Goal: Information Seeking & Learning: Learn about a topic

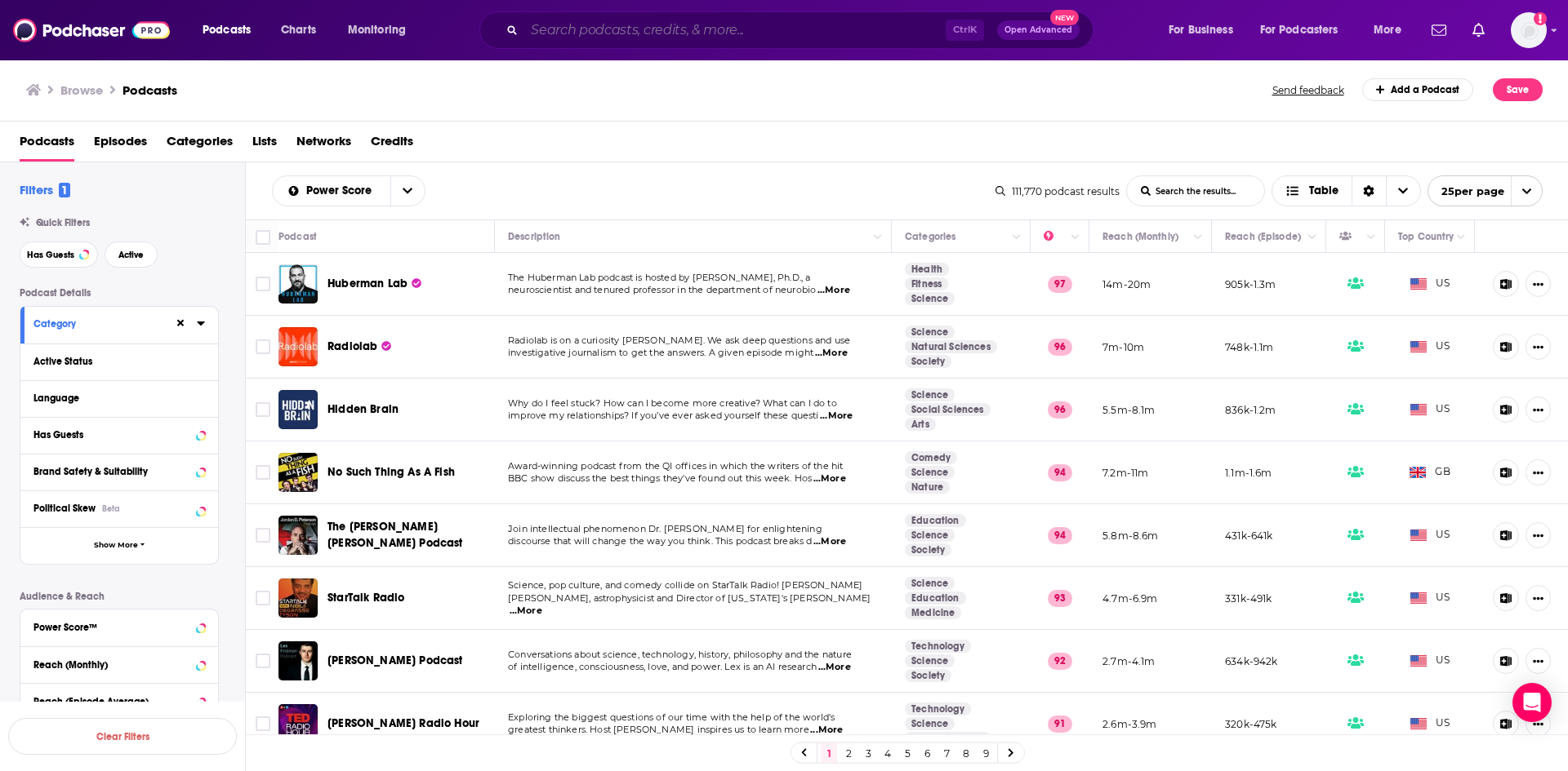
click at [700, 21] on input "Search podcasts, credits, & more..." at bounding box center [735, 30] width 421 height 26
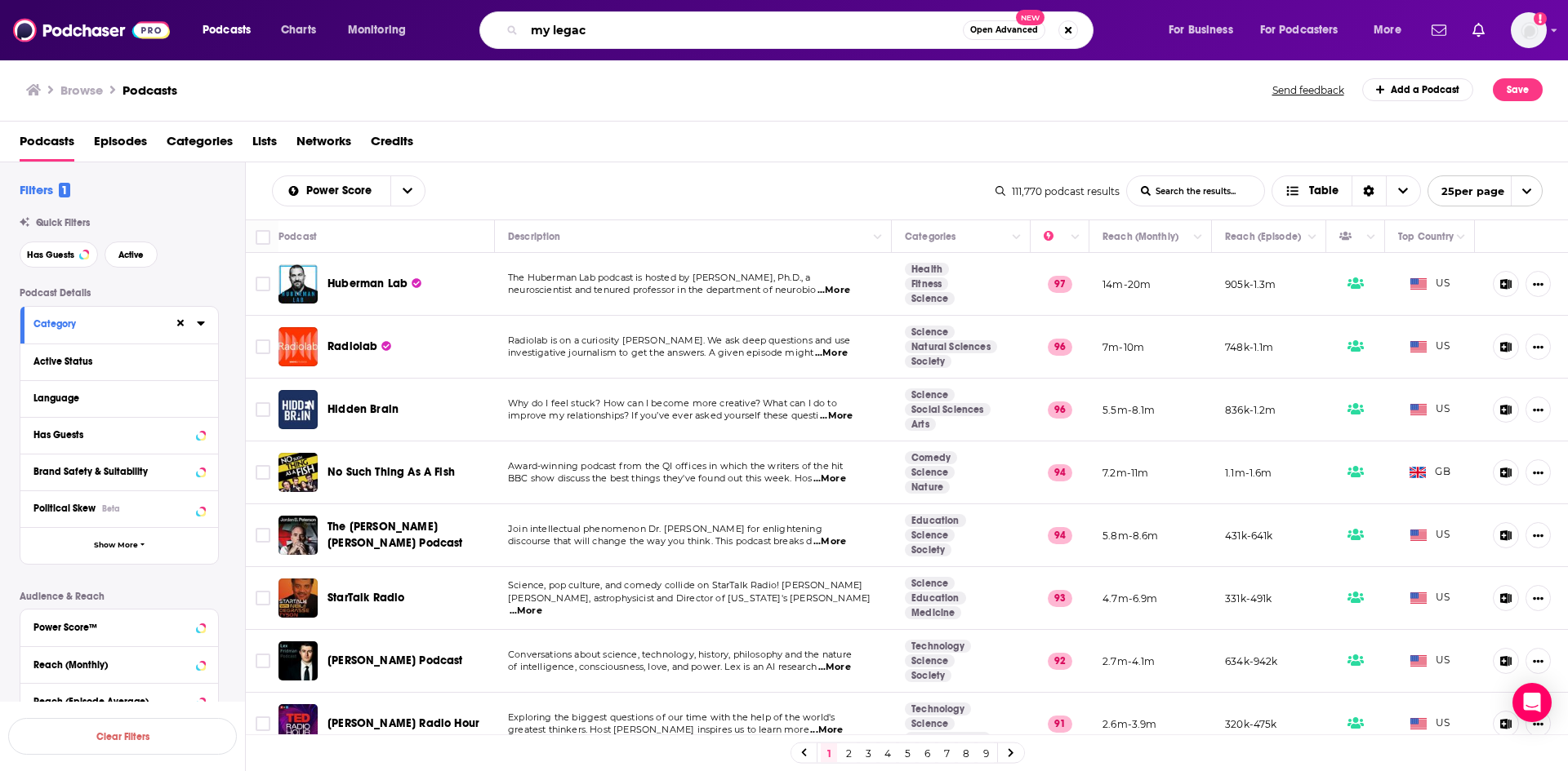
type input "my legacy"
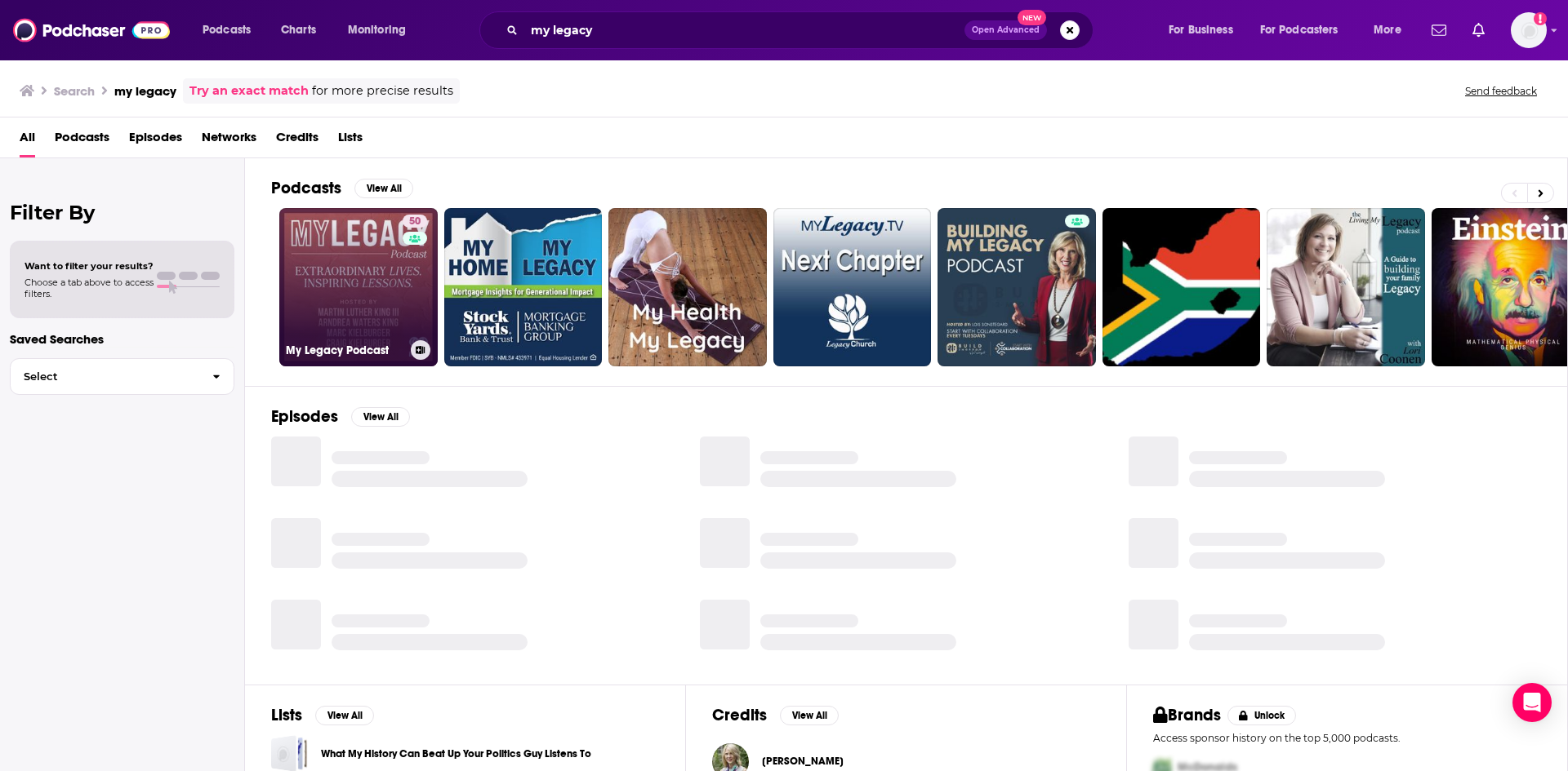
click at [353, 285] on link "50 My Legacy Podcast" at bounding box center [358, 288] width 159 height 159
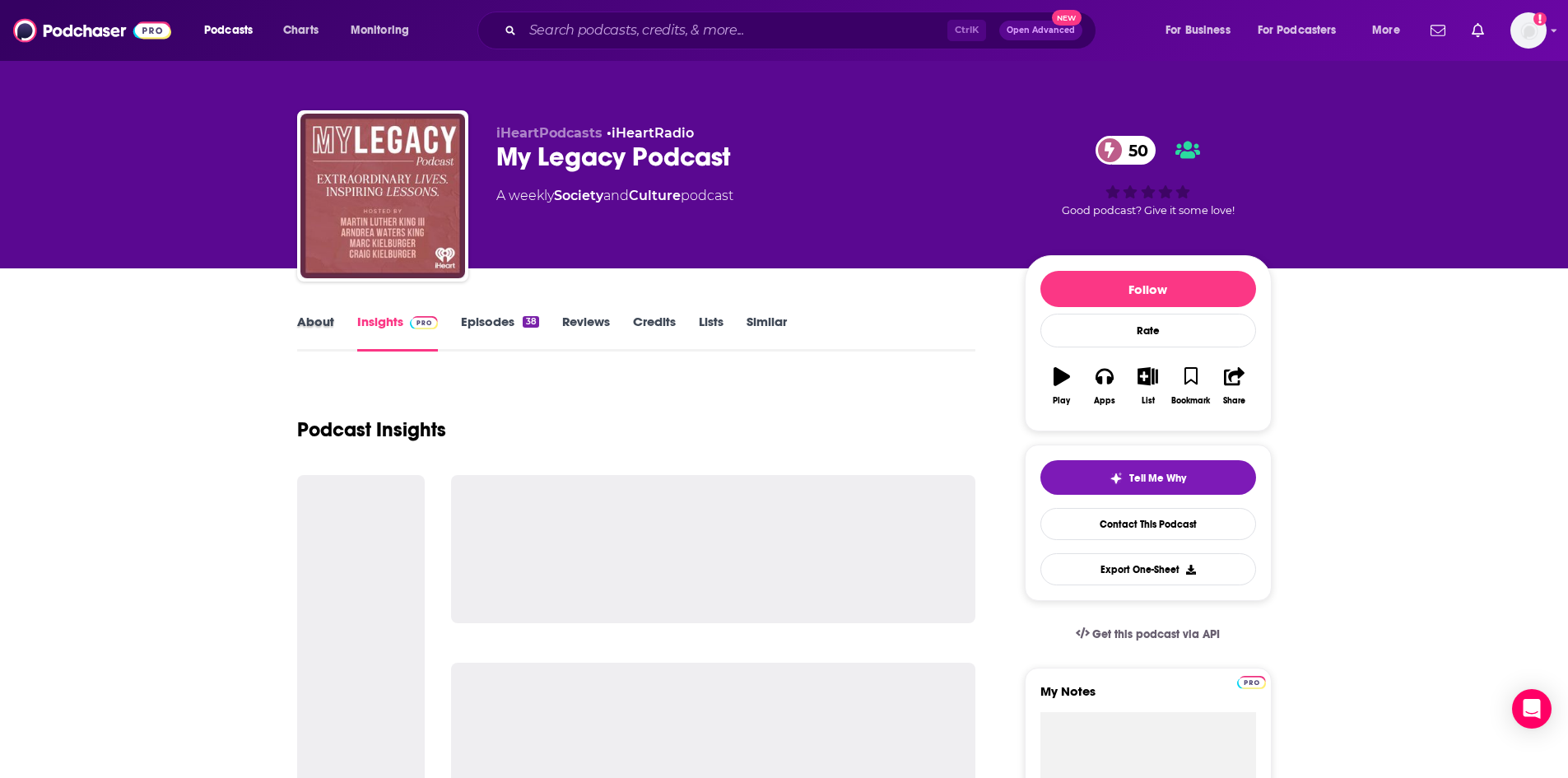
click at [336, 321] on div "About" at bounding box center [327, 333] width 60 height 38
click at [323, 322] on link "About" at bounding box center [316, 333] width 37 height 38
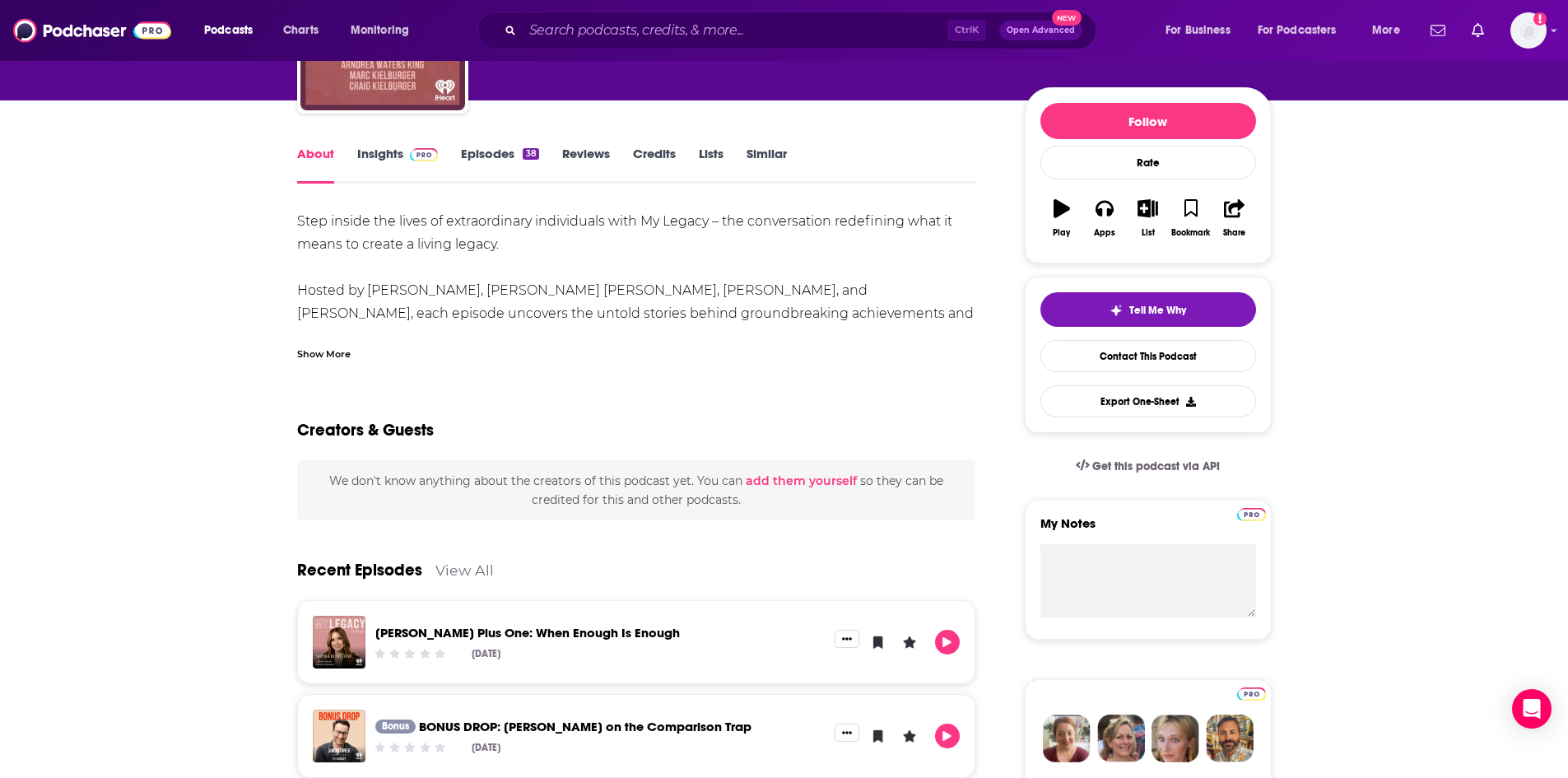
scroll to position [165, 0]
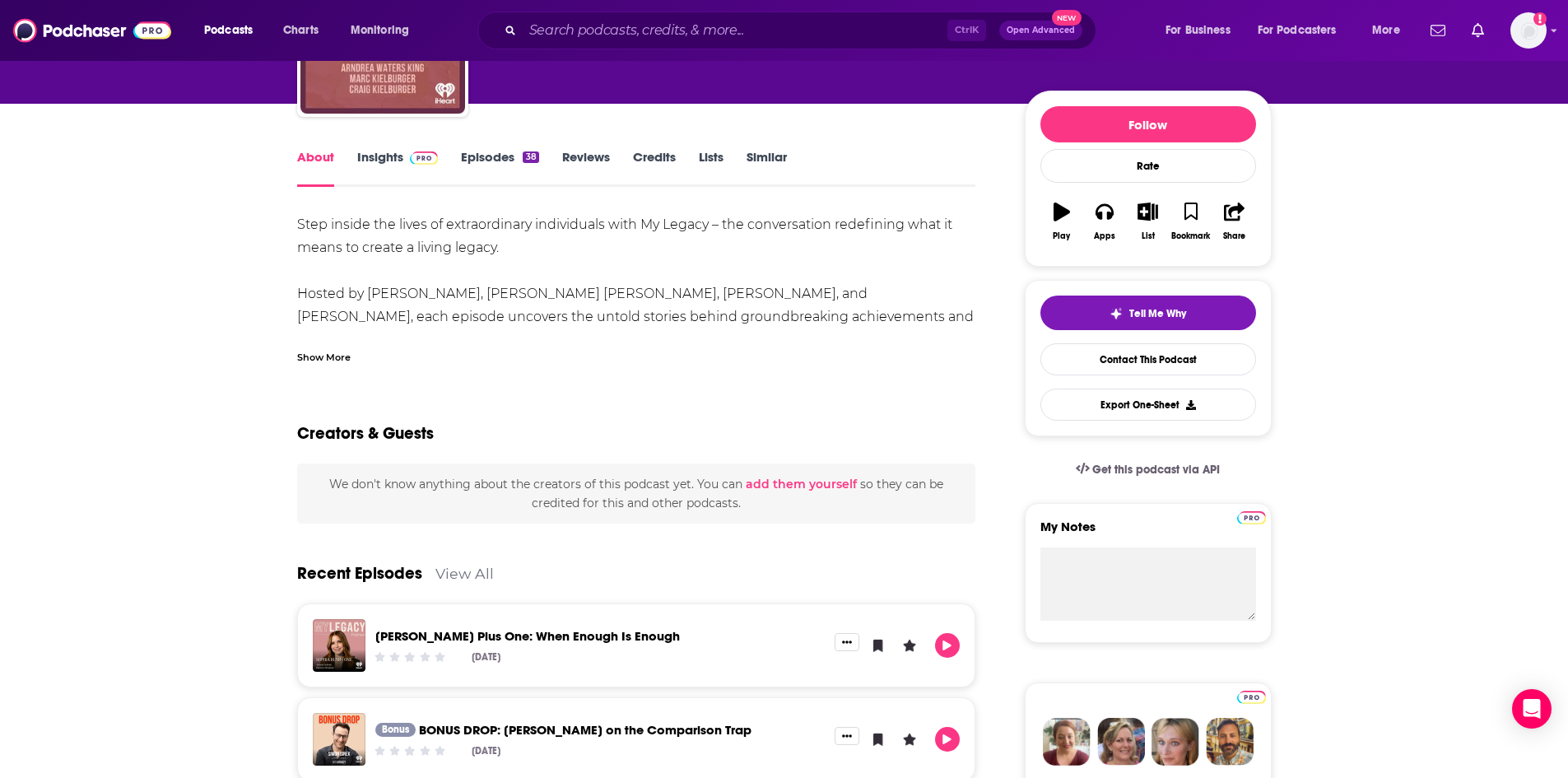
click at [373, 159] on link "Insights" at bounding box center [398, 168] width 82 height 38
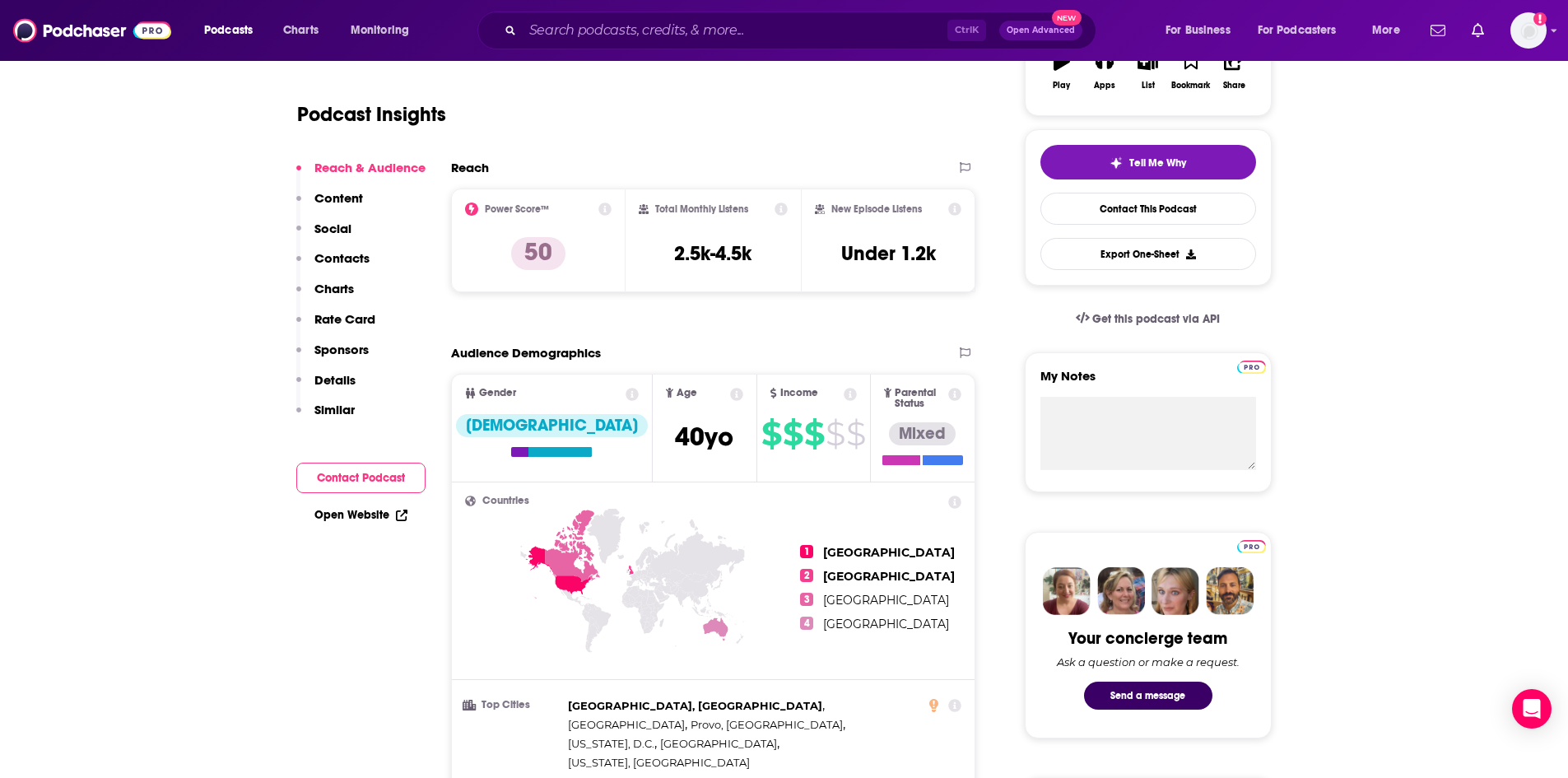
scroll to position [165, 0]
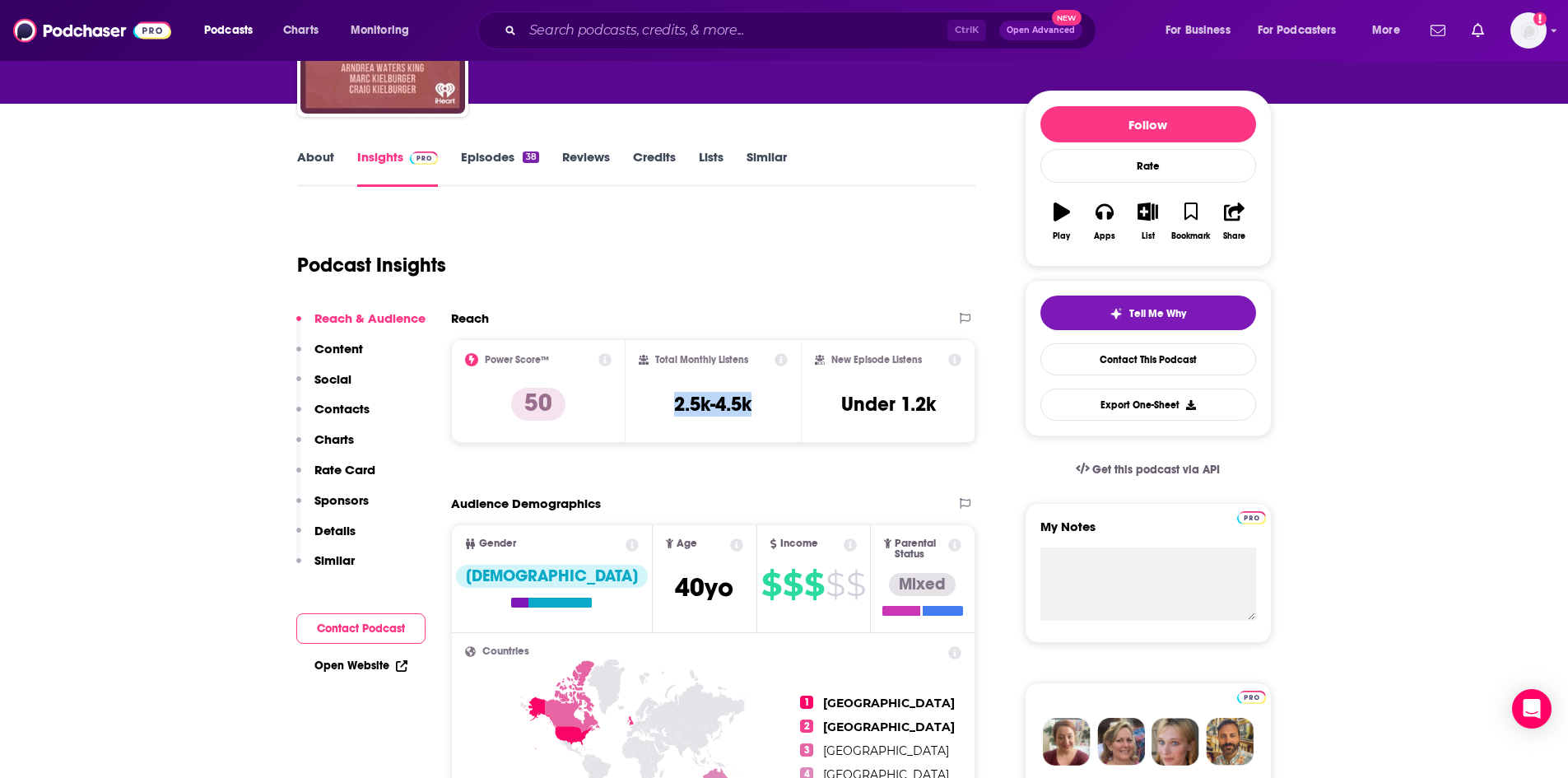
drag, startPoint x: 757, startPoint y: 399, endPoint x: 660, endPoint y: 400, distance: 97.0
click at [660, 400] on div "Total Monthly Listens 2.5k-4.5k" at bounding box center [712, 391] width 149 height 76
copy h3 "2.5k-4.5k"
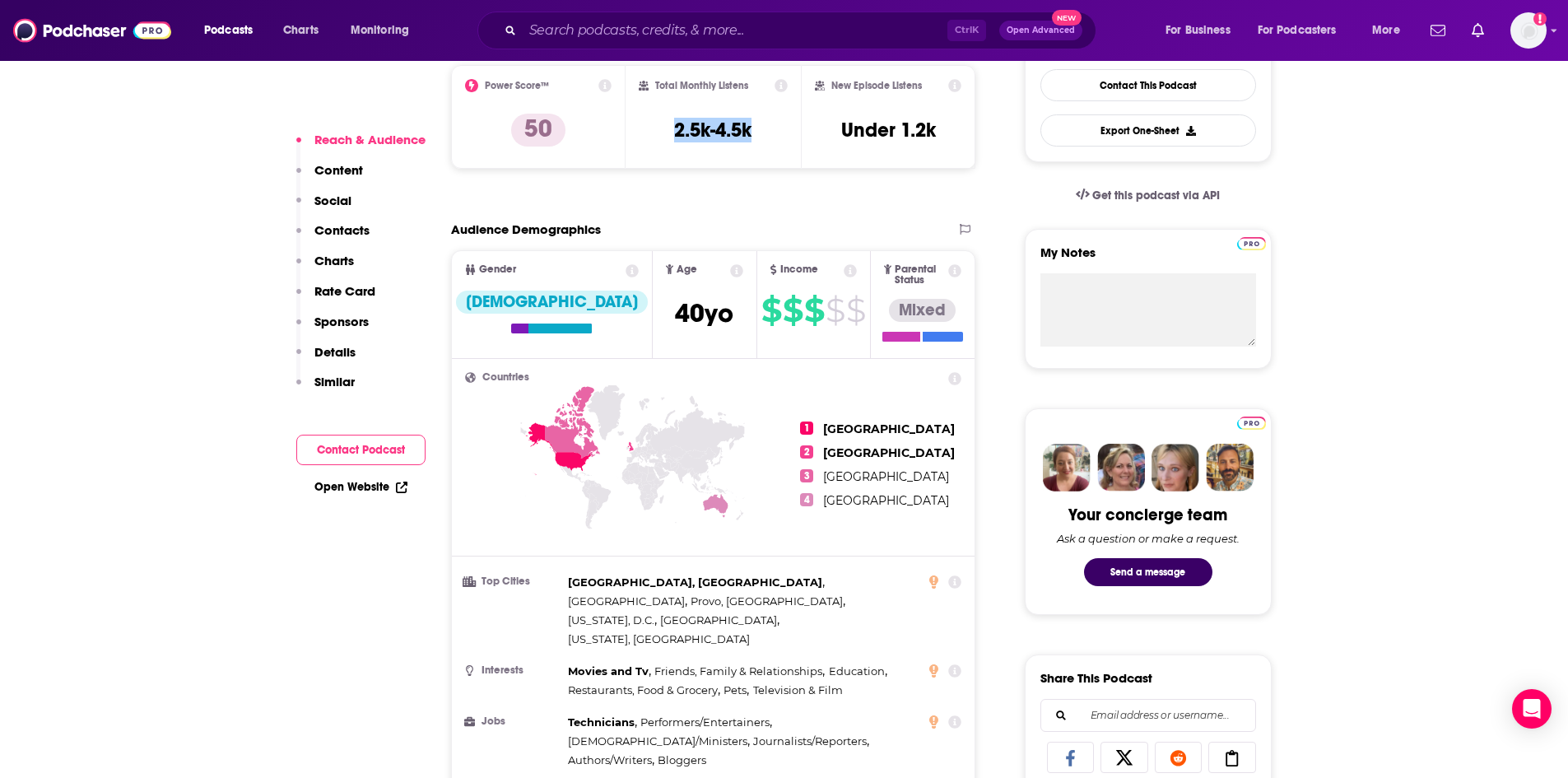
scroll to position [412, 0]
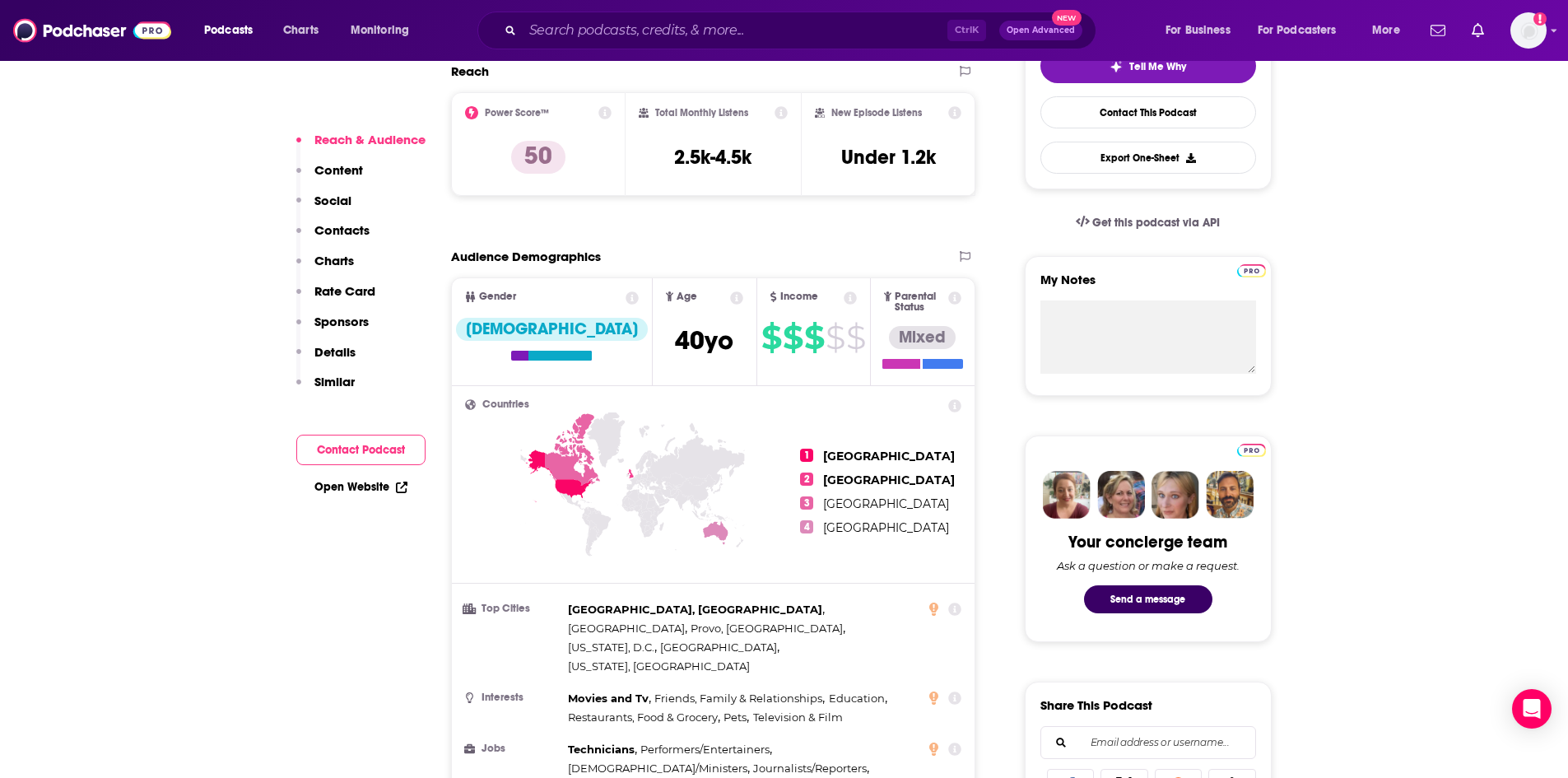
click at [730, 297] on icon at bounding box center [736, 297] width 13 height 13
